Goal: Use online tool/utility

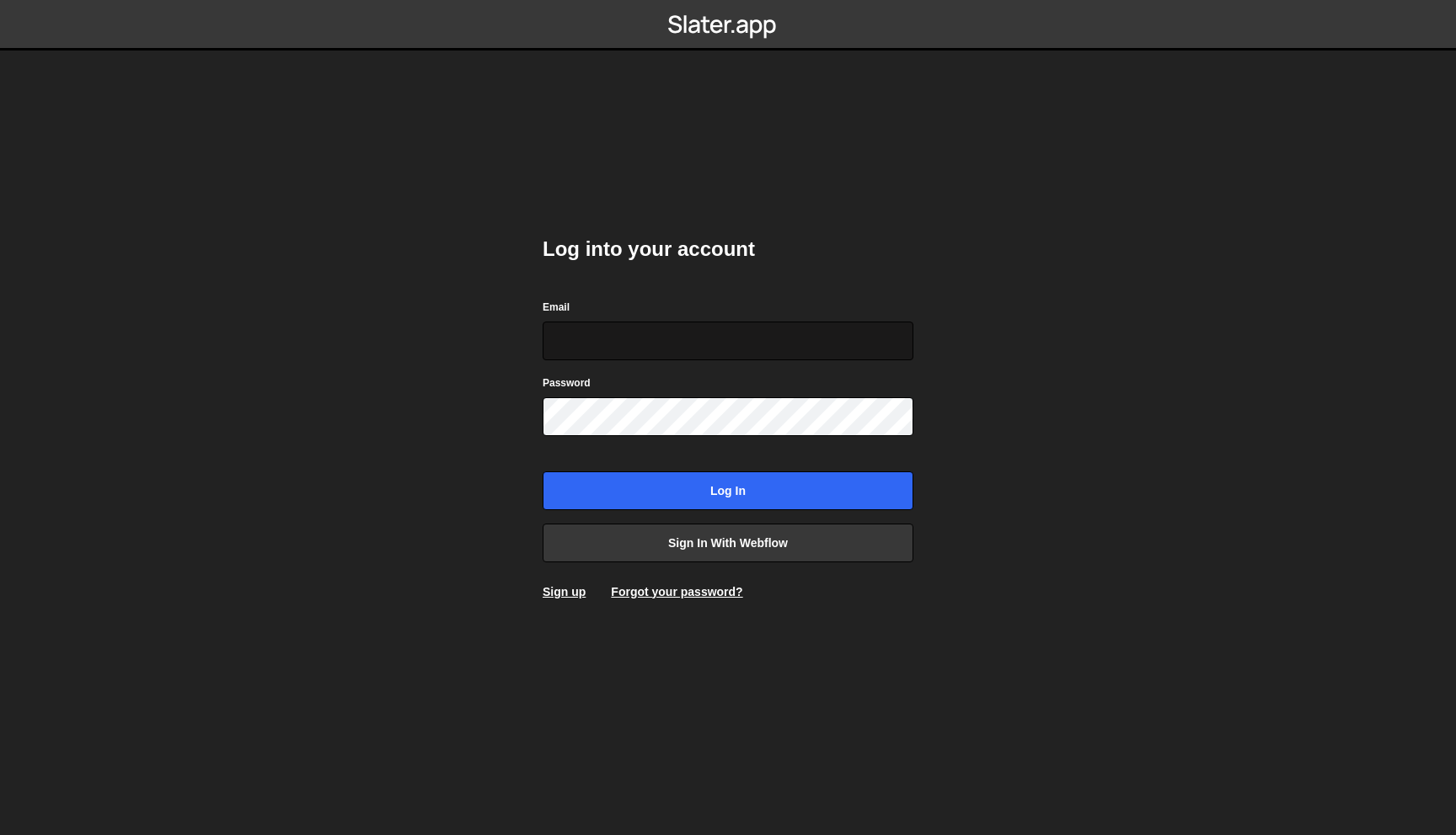
click at [692, 340] on input "Email" at bounding box center [728, 340] width 371 height 39
click at [766, 552] on link "Sign in with Webflow" at bounding box center [728, 543] width 371 height 39
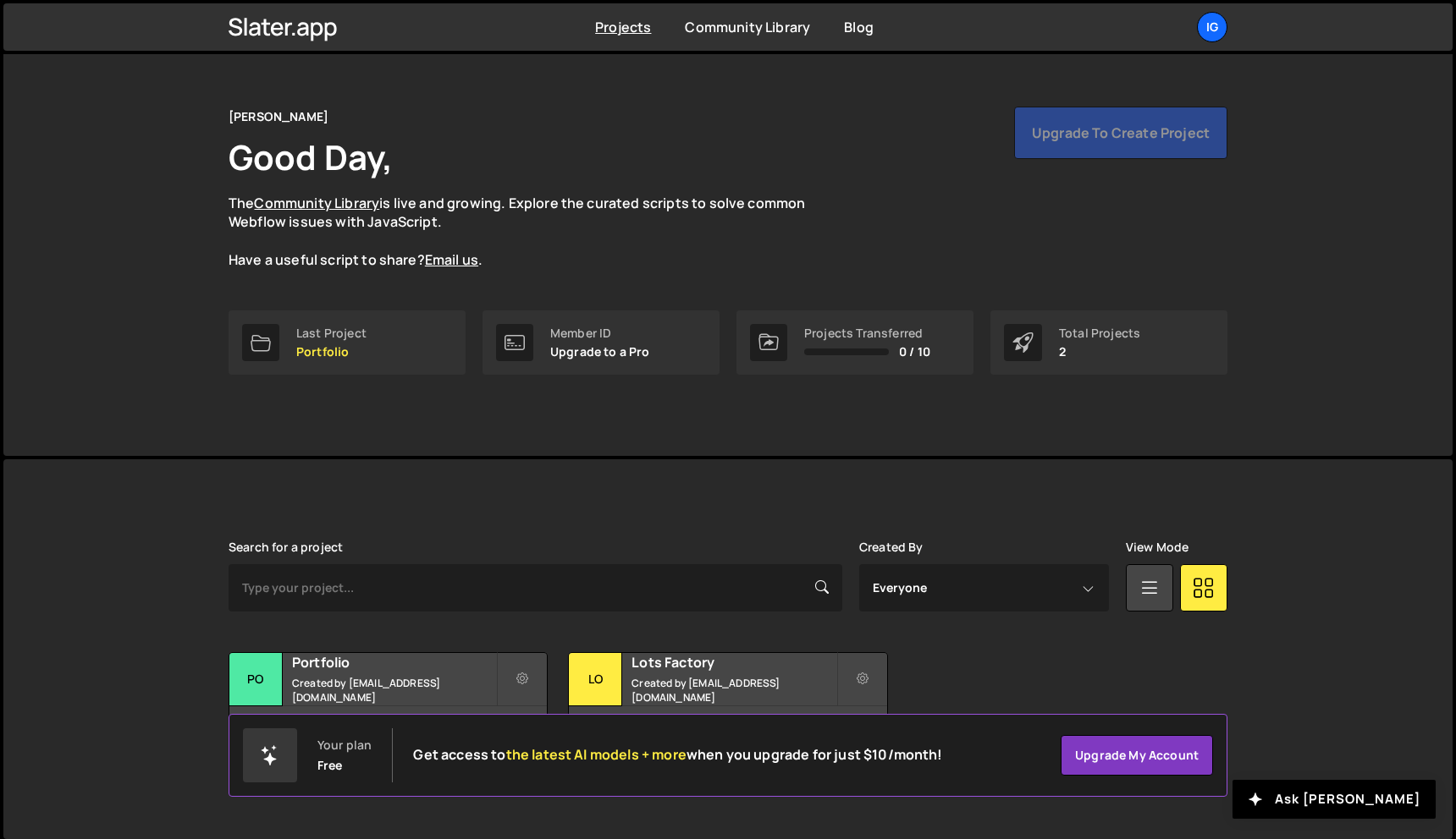
scroll to position [31, 0]
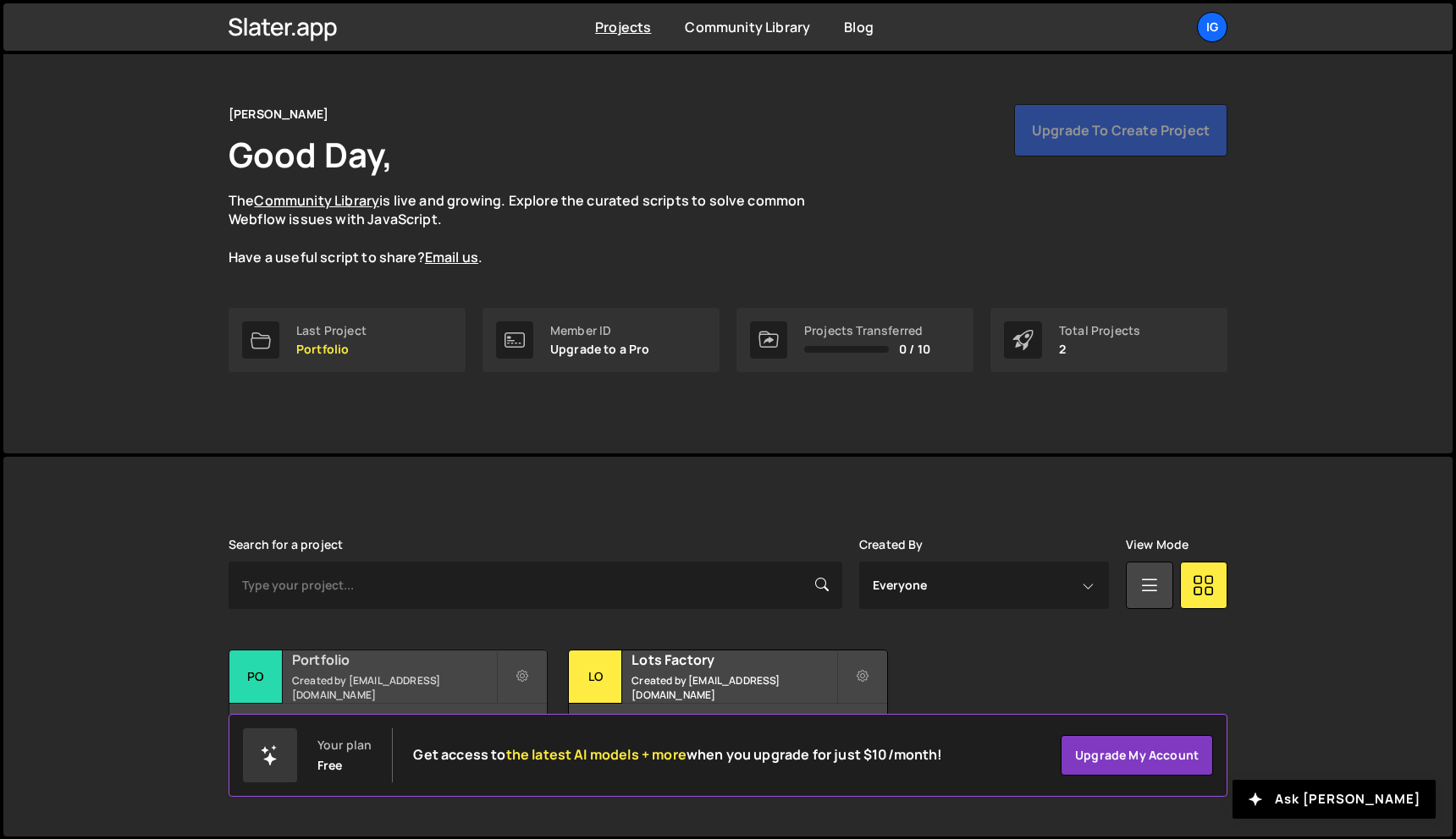
click at [407, 661] on h2 "Portfolio" at bounding box center [394, 659] width 204 height 18
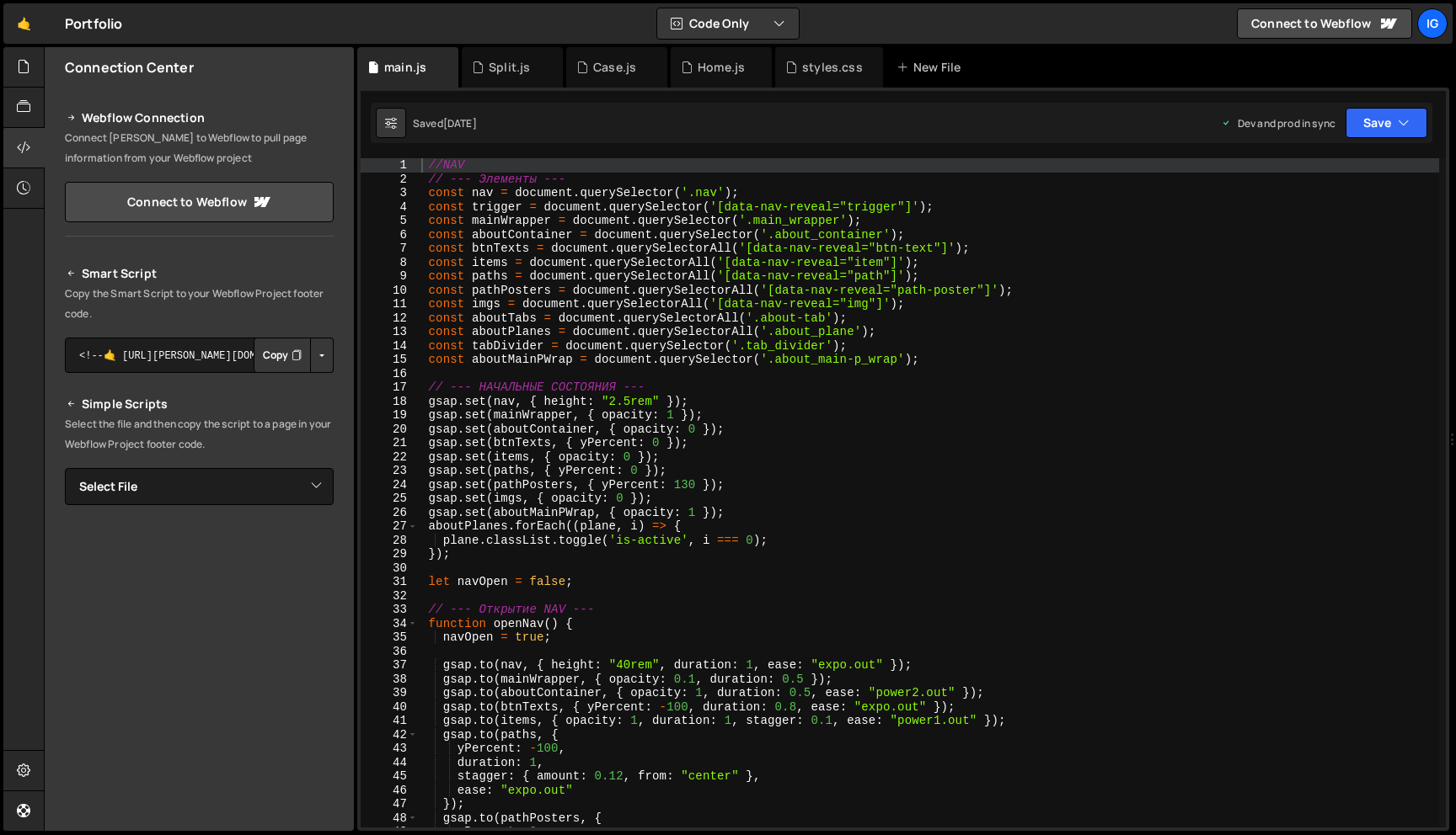
click at [621, 217] on div "//NAV // --- Элементы --- const nav = document . querySelector ( '.nav' ) ; con…" at bounding box center [928, 507] width 1021 height 697
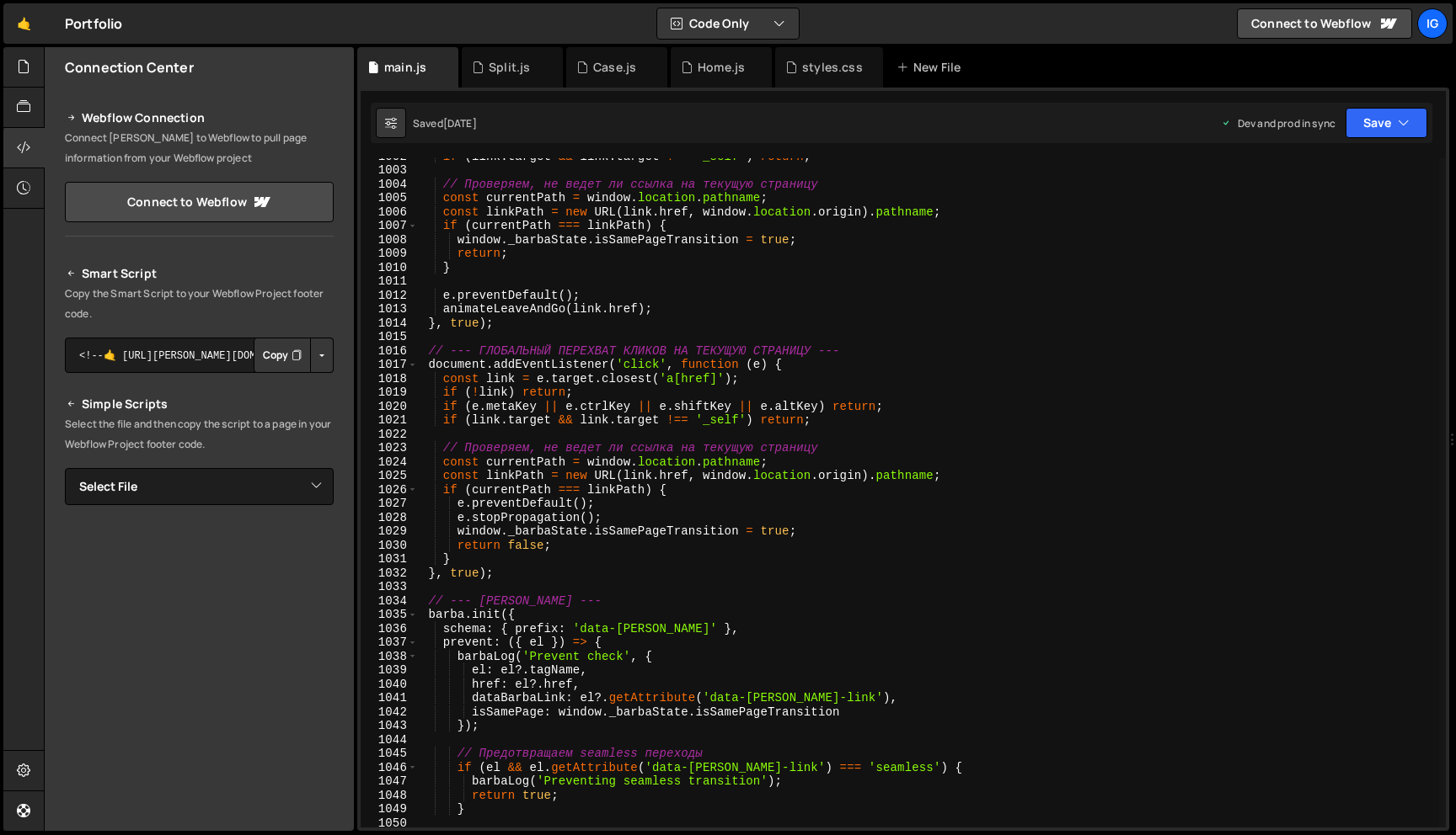
scroll to position [13985, 0]
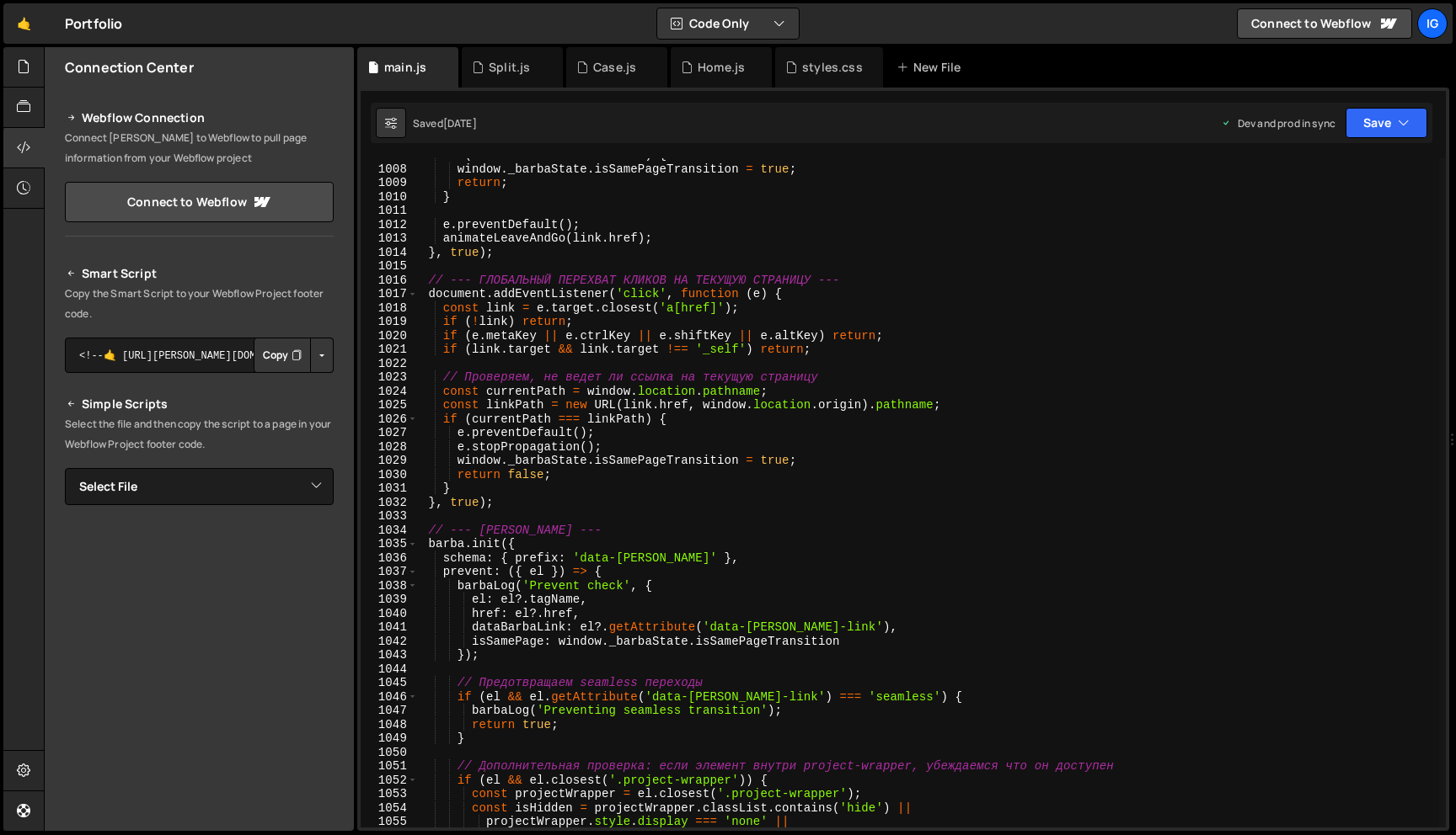
click at [844, 388] on div "if ( currentPath === linkPath ) { window . _barbaState . isSamePageTransition =…" at bounding box center [928, 496] width 1021 height 697
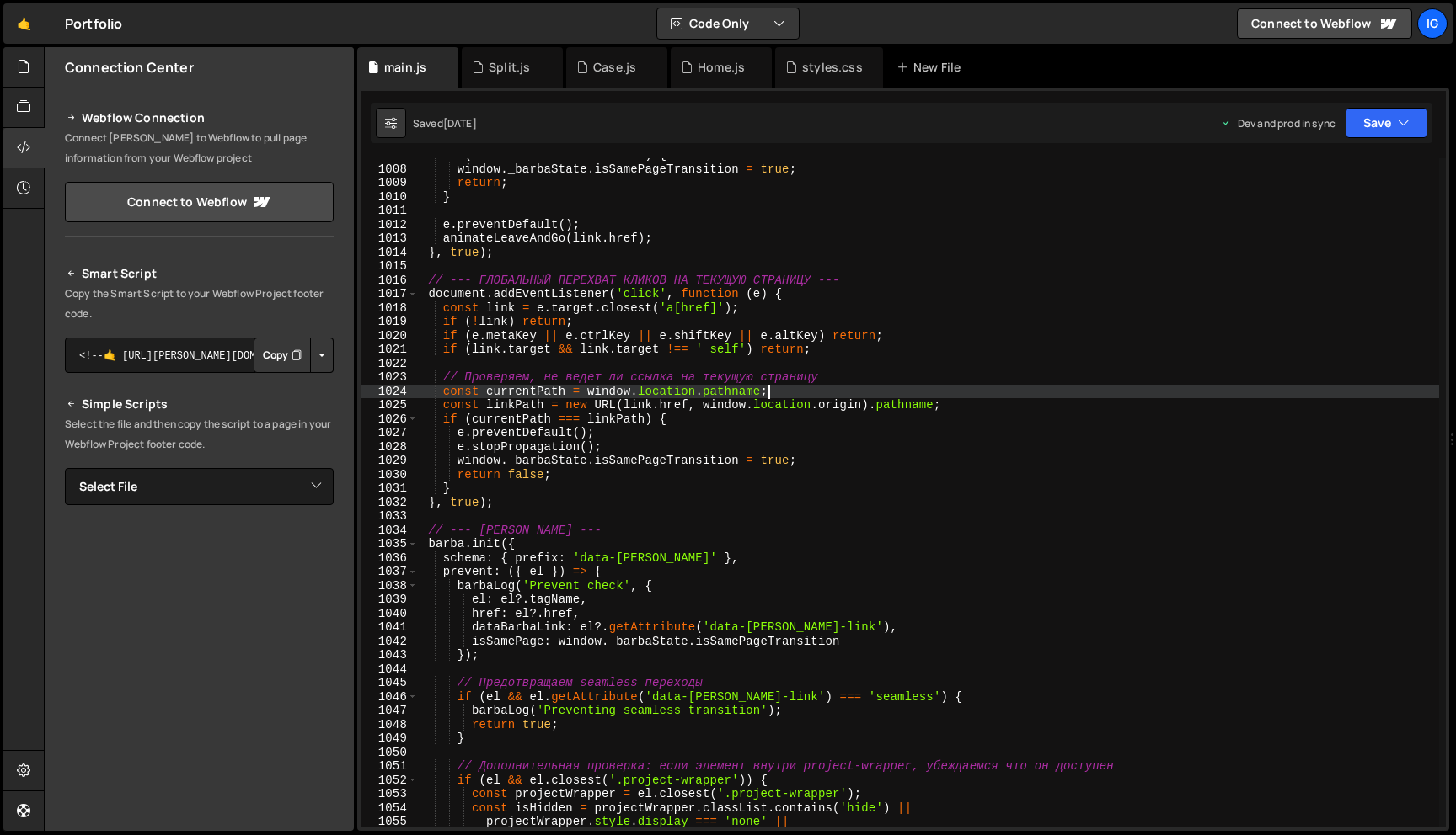
type textarea "}"
